Goal: Information Seeking & Learning: Compare options

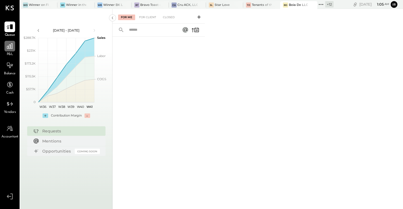
click at [9, 48] on icon at bounding box center [9, 46] width 7 height 7
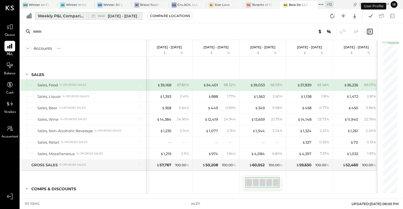
click at [62, 18] on div "Weekly P&L Comparison" at bounding box center [61, 16] width 47 height 6
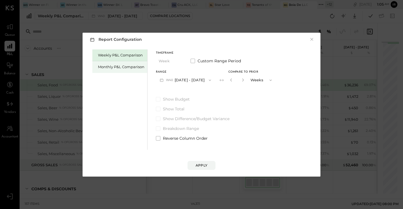
click at [111, 67] on div "Monthly P&L Comparison" at bounding box center [121, 66] width 46 height 5
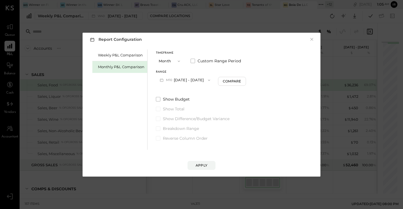
click at [192, 79] on button "M10 [DATE] - [DATE]" at bounding box center [185, 80] width 58 height 10
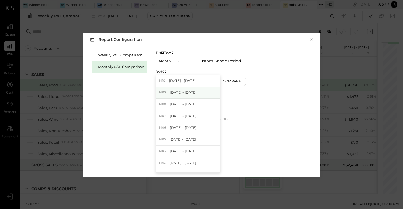
click at [188, 95] on div "M09 [DATE] - [DATE]" at bounding box center [188, 93] width 64 height 12
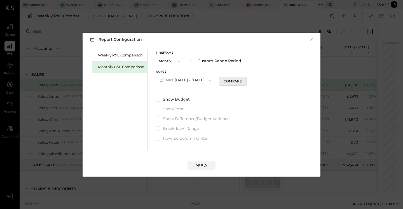
click at [233, 79] on div "Compare" at bounding box center [233, 81] width 18 height 5
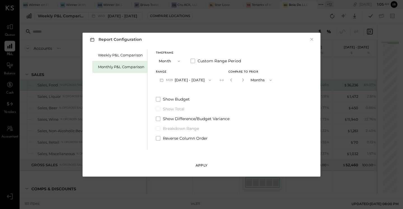
click at [198, 167] on div "Apply" at bounding box center [202, 165] width 12 height 5
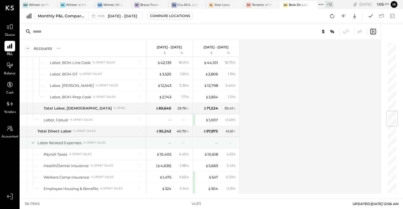
scroll to position [585, 0]
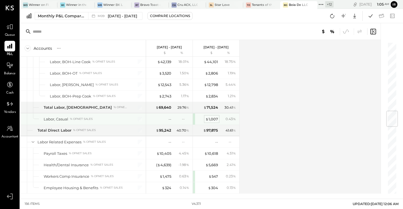
click at [210, 120] on div "$ 1,007" at bounding box center [212, 119] width 13 height 5
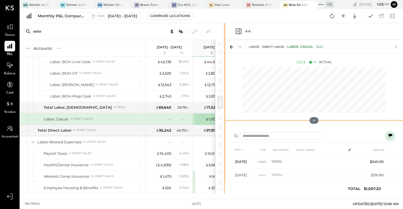
drag, startPoint x: 281, startPoint y: 119, endPoint x: 225, endPoint y: 122, distance: 55.3
click at [225, 122] on div "Accounts S % GL [DATE] - [DATE] $ % [DATE] - [DATE] $ % SALES Sales, Food % of …" at bounding box center [211, 108] width 383 height 171
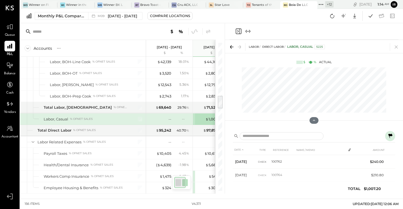
click at [391, 136] on icon at bounding box center [390, 136] width 7 height 7
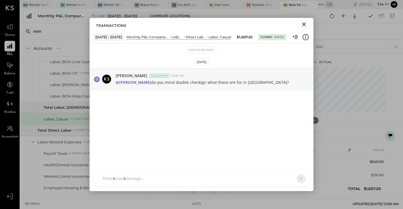
click at [303, 22] on icon "Close" at bounding box center [304, 24] width 7 height 7
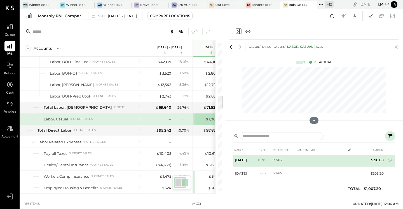
scroll to position [15, 0]
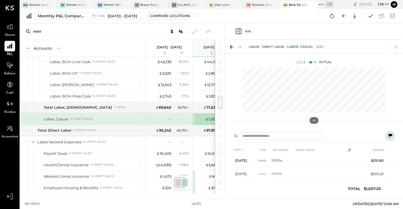
click at [239, 32] on icon "Close panel" at bounding box center [238, 31] width 7 height 7
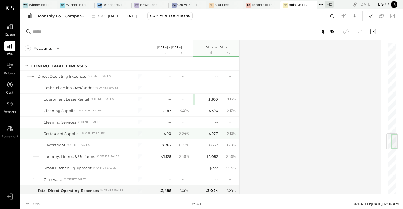
scroll to position [776, 0]
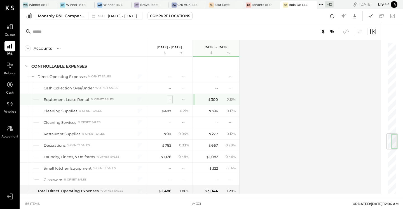
click at [170, 101] on div "--" at bounding box center [170, 99] width 3 height 5
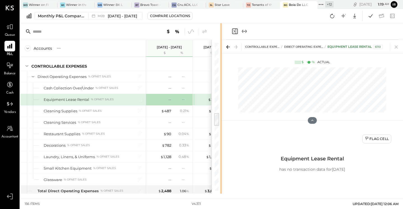
drag, startPoint x: 281, startPoint y: 110, endPoint x: 221, endPoint y: 108, distance: 59.4
click at [221, 108] on div "Accounts S % GL [DATE] - [DATE] $ % [DATE] - [DATE] $ % SALES Sales, Food % of …" at bounding box center [211, 108] width 383 height 171
click at [374, 139] on div "Flag Cell" at bounding box center [377, 139] width 24 height 5
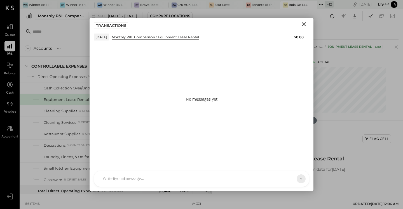
click at [120, 182] on div at bounding box center [197, 179] width 194 height 12
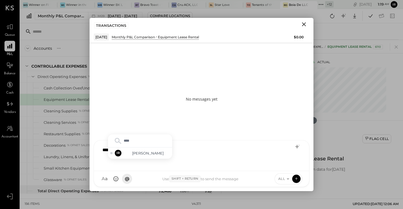
type input "*****"
click at [147, 149] on div "IR [PERSON_NAME]" at bounding box center [140, 153] width 64 height 11
click at [283, 176] on div "ALL" at bounding box center [289, 179] width 28 height 11
click at [283, 178] on span "ALL" at bounding box center [281, 179] width 7 height 5
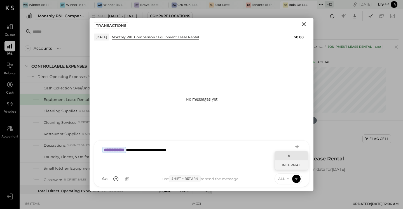
click at [289, 164] on div "INTERNAL" at bounding box center [291, 165] width 33 height 9
click at [296, 178] on icon at bounding box center [296, 179] width 5 height 6
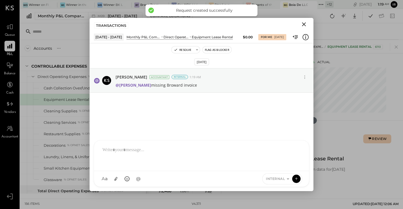
click at [302, 24] on icon "Close" at bounding box center [304, 24] width 7 height 7
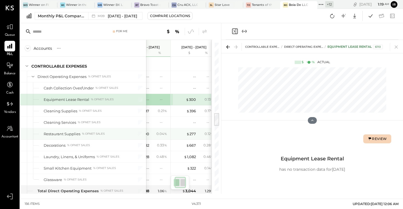
scroll to position [0, 24]
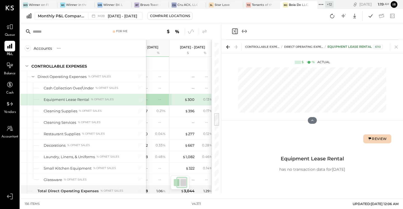
click at [235, 32] on icon "Close panel" at bounding box center [235, 31] width 7 height 7
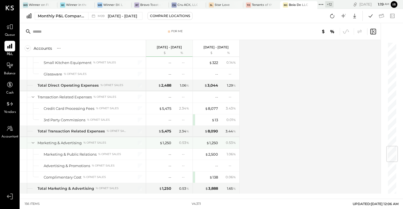
scroll to position [883, 0]
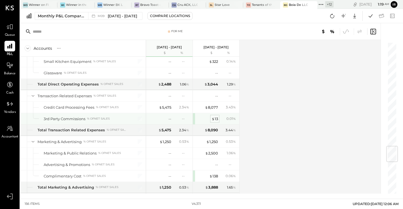
click at [216, 117] on div "$ 13" at bounding box center [215, 118] width 6 height 5
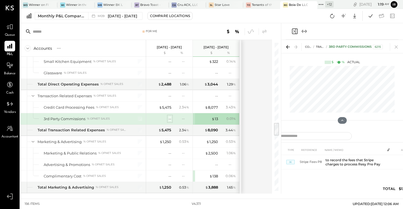
click at [169, 119] on div "--" at bounding box center [170, 118] width 3 height 5
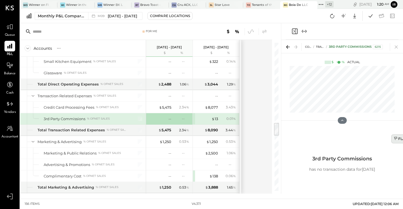
click at [398, 142] on button "Flag Cell" at bounding box center [405, 139] width 29 height 9
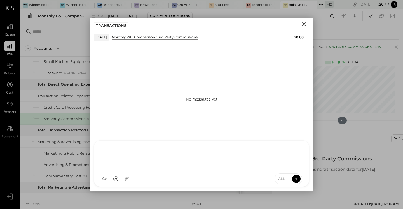
click at [143, 179] on div "[PERSON_NAME] GO [PERSON_NAME] ID [PERSON_NAME] Del [PERSON_NAME] AM [PERSON_NA…" at bounding box center [202, 164] width 216 height 47
type input "*****"
click at [153, 153] on span "[PERSON_NAME]" at bounding box center [148, 153] width 44 height 5
click at [280, 178] on span "ALL" at bounding box center [281, 179] width 7 height 5
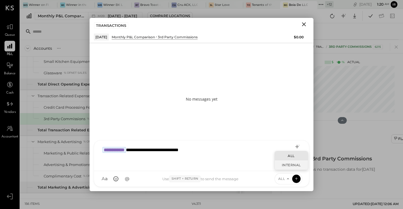
click at [286, 164] on div "INTERNAL" at bounding box center [291, 165] width 33 height 9
click at [297, 179] on icon at bounding box center [296, 179] width 5 height 6
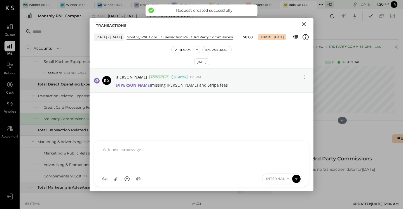
click at [305, 22] on icon "Close" at bounding box center [304, 24] width 7 height 7
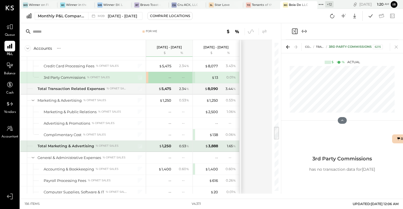
scroll to position [926, 0]
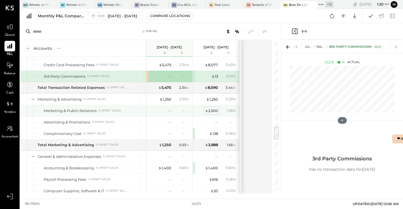
click at [214, 110] on div "$ 2,500" at bounding box center [211, 110] width 13 height 5
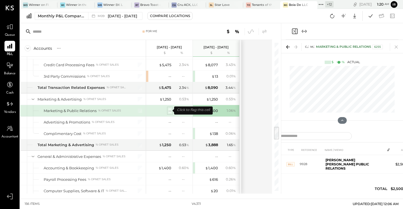
click at [169, 111] on div "--" at bounding box center [170, 110] width 3 height 5
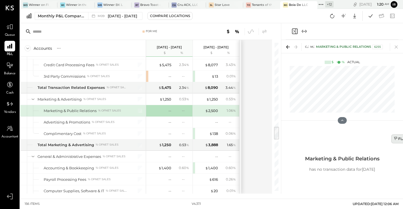
click at [395, 141] on icon at bounding box center [396, 139] width 4 height 4
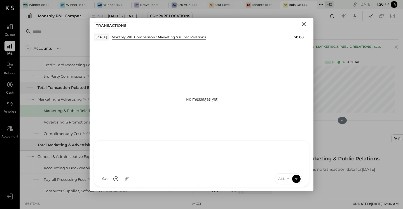
click at [122, 181] on div "[PERSON_NAME] GO [PERSON_NAME] ID [PERSON_NAME] Del [PERSON_NAME] AM [PERSON_NA…" at bounding box center [202, 164] width 216 height 47
type input "*****"
click at [153, 150] on div "IR [PERSON_NAME]" at bounding box center [140, 153] width 64 height 11
click at [284, 180] on span "ALL" at bounding box center [281, 179] width 7 height 5
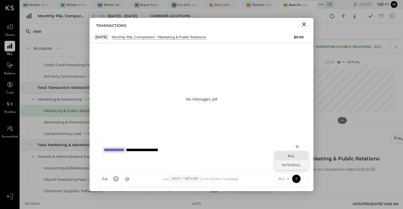
click at [284, 164] on div "INTERNAL" at bounding box center [291, 165] width 33 height 9
click at [299, 178] on icon at bounding box center [296, 179] width 5 height 6
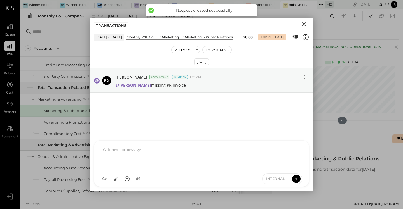
click at [305, 25] on icon "Close" at bounding box center [304, 24] width 4 height 4
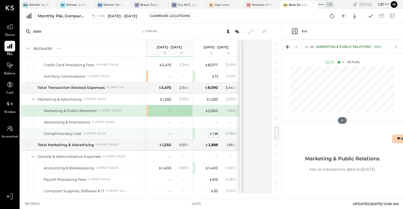
click at [215, 134] on div "$ 138" at bounding box center [213, 133] width 9 height 5
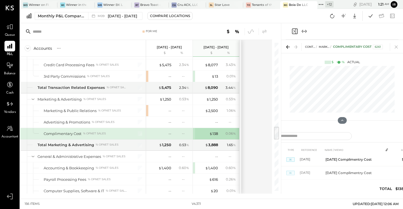
scroll to position [48, 0]
click at [256, 155] on div "Accounts S % GL [DATE] - [DATE] $ % [DATE] - [DATE] $ % SALES Sales, Food % of …" at bounding box center [146, 117] width 253 height 154
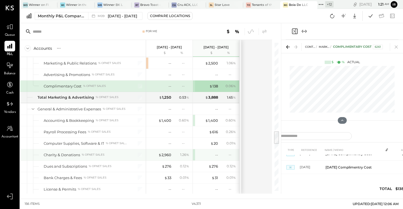
scroll to position [979, 0]
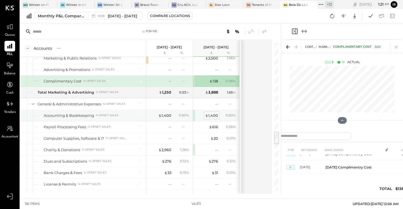
click at [212, 115] on div "$ 1,400" at bounding box center [211, 115] width 13 height 5
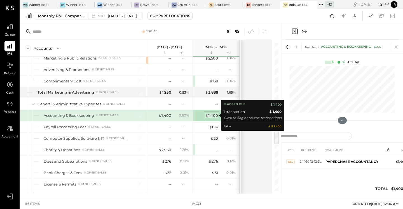
scroll to position [0, 0]
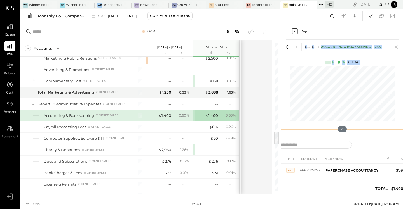
click at [275, 127] on div "For Me Accounts S % GL [DATE] - [DATE] $ % [DATE] - [DATE] $ % SALES Sales, Foo…" at bounding box center [211, 108] width 383 height 171
click at [271, 128] on div "Accounts S % GL [DATE] - [DATE] $ % [DATE] - [DATE] $ % SALES Sales, Food % of …" at bounding box center [146, 117] width 253 height 154
click at [162, 118] on div "$ 1,400" at bounding box center [164, 115] width 13 height 5
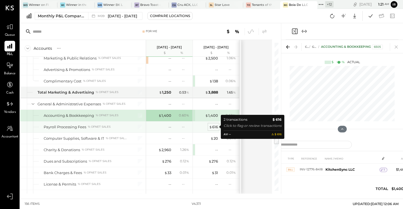
click at [216, 127] on div "$ 616" at bounding box center [213, 127] width 9 height 5
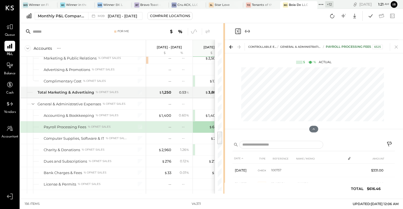
drag, startPoint x: 281, startPoint y: 98, endPoint x: 221, endPoint y: 97, distance: 59.9
click at [221, 97] on div "For Me Accounts S % GL [DATE] - [DATE] $ % [DATE] - [DATE] $ % SALES Sales, Foo…" at bounding box center [211, 108] width 383 height 171
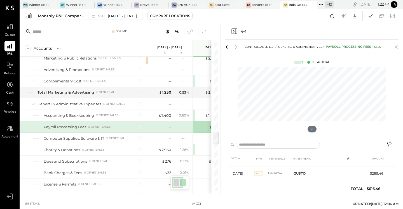
scroll to position [17, 0]
click at [233, 32] on icon "Close panel" at bounding box center [234, 31] width 7 height 7
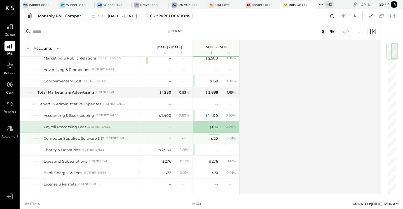
click at [215, 138] on div "$ 20" at bounding box center [215, 138] width 8 height 5
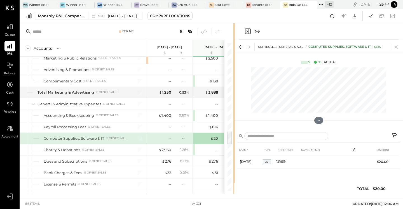
drag, startPoint x: 281, startPoint y: 104, endPoint x: 234, endPoint y: 105, distance: 46.5
click at [234, 105] on div "For Me Accounts S % GL [DATE] - [DATE] $ % [DATE] - [DATE] $ % SALES Sales, Foo…" at bounding box center [211, 108] width 383 height 171
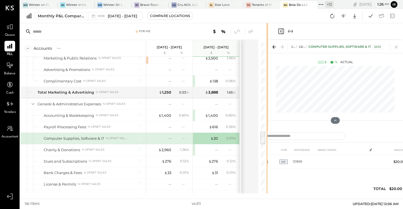
drag, startPoint x: 234, startPoint y: 106, endPoint x: 274, endPoint y: 107, distance: 40.1
click at [274, 107] on div "For Me Accounts S % GL [DATE] - [DATE] $ % [DATE] - [DATE] $ % SALES Sales, Foo…" at bounding box center [211, 108] width 383 height 171
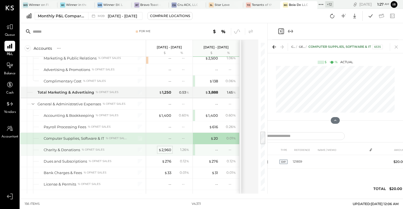
click at [168, 149] on div "$ 2,960" at bounding box center [164, 150] width 13 height 5
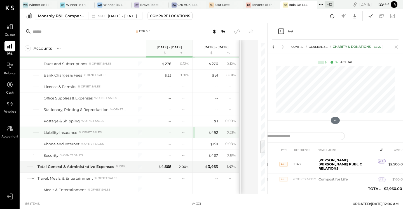
scroll to position [1077, 0]
click at [213, 132] on div "$ 492" at bounding box center [213, 131] width 10 height 5
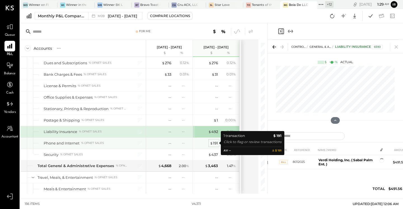
click at [214, 143] on div "$ 191" at bounding box center [214, 143] width 8 height 5
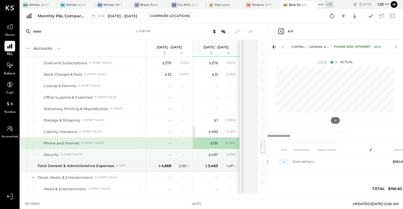
click at [214, 152] on div "$ 437 0.19 %" at bounding box center [217, 154] width 42 height 11
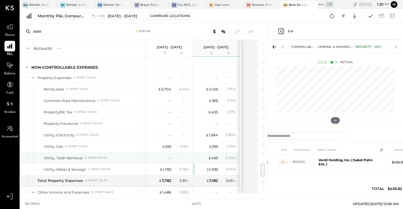
scroll to position [1337, 0]
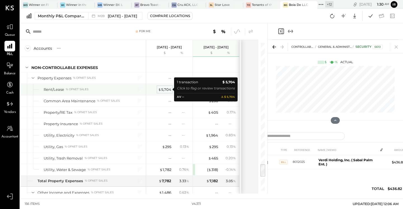
click at [165, 89] on div "$ 5,704" at bounding box center [164, 89] width 13 height 5
